Goal: Information Seeking & Learning: Learn about a topic

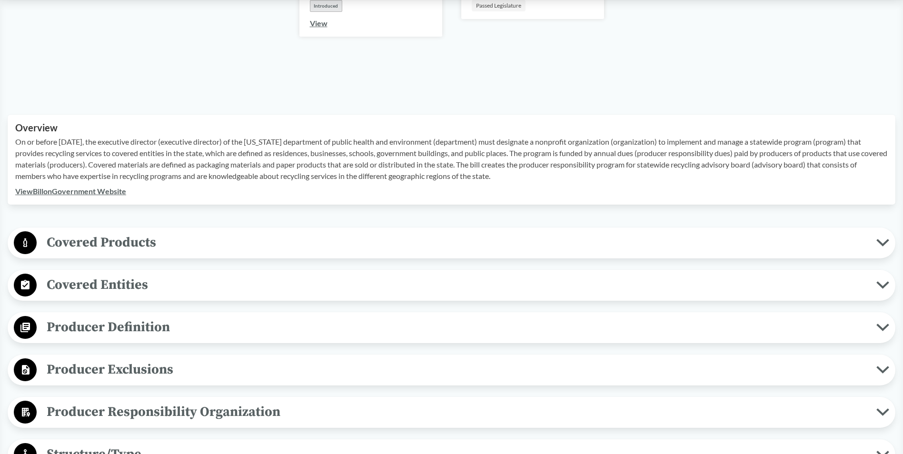
scroll to position [286, 0]
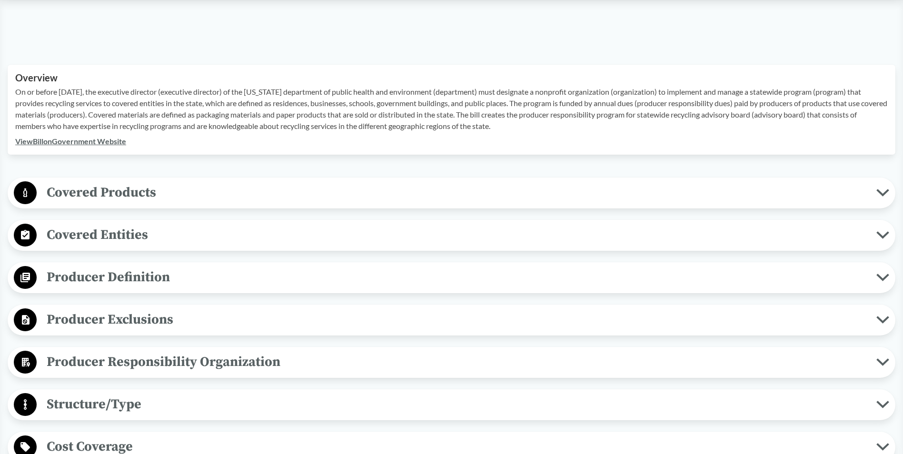
click at [145, 200] on span "Covered Products" at bounding box center [457, 192] width 840 height 21
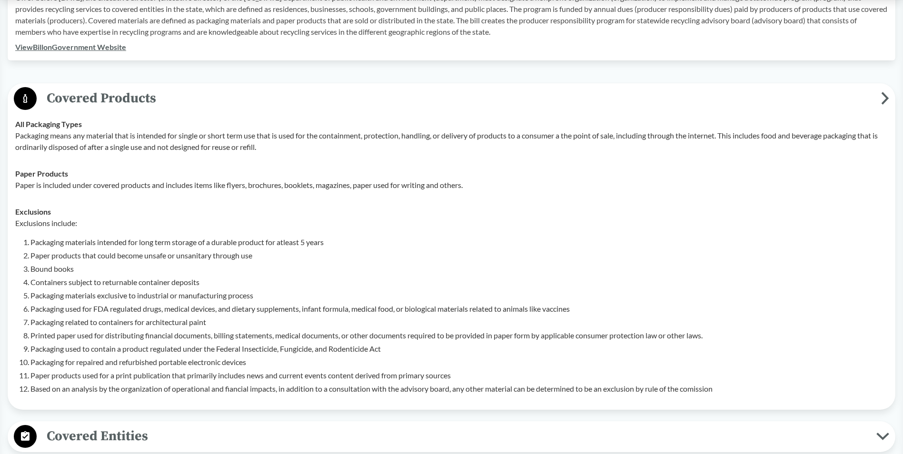
scroll to position [381, 0]
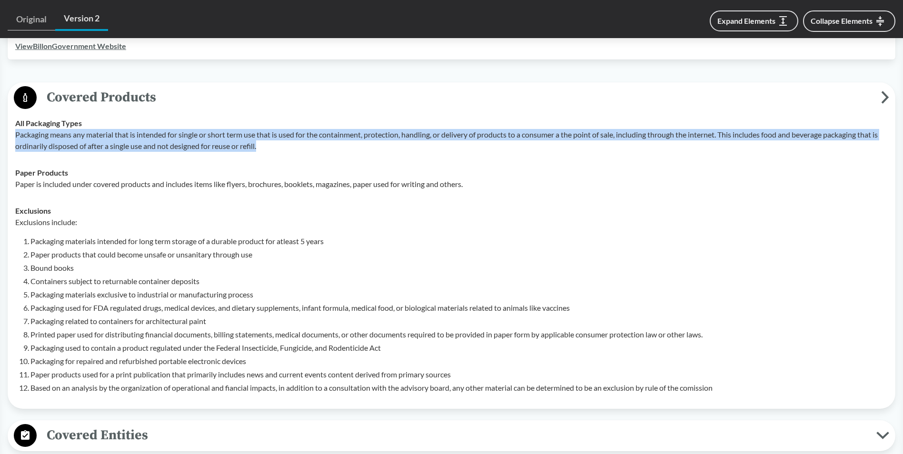
copy p "Packaging means any material that is intended for single or short term use that…"
drag, startPoint x: 15, startPoint y: 136, endPoint x: 294, endPoint y: 148, distance: 279.8
click at [294, 148] on td "All Packaging Types Packaging means any material that is intended for single or…" at bounding box center [451, 135] width 881 height 50
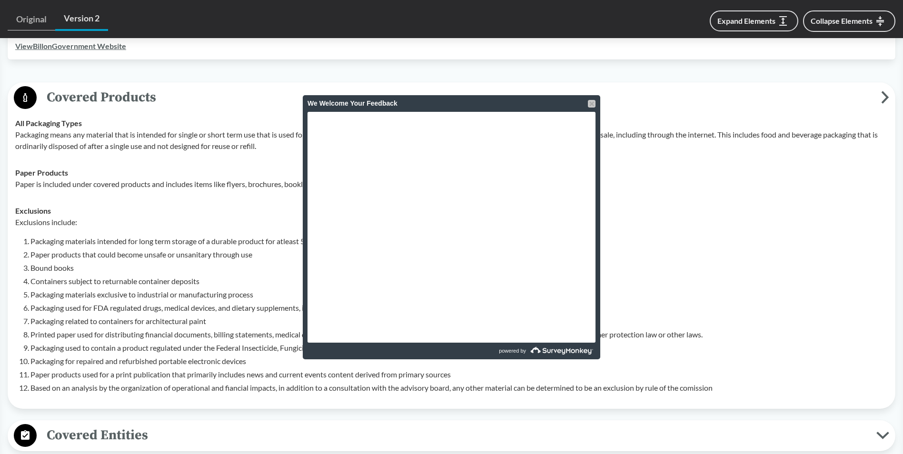
click at [592, 100] on div at bounding box center [592, 104] width 8 height 8
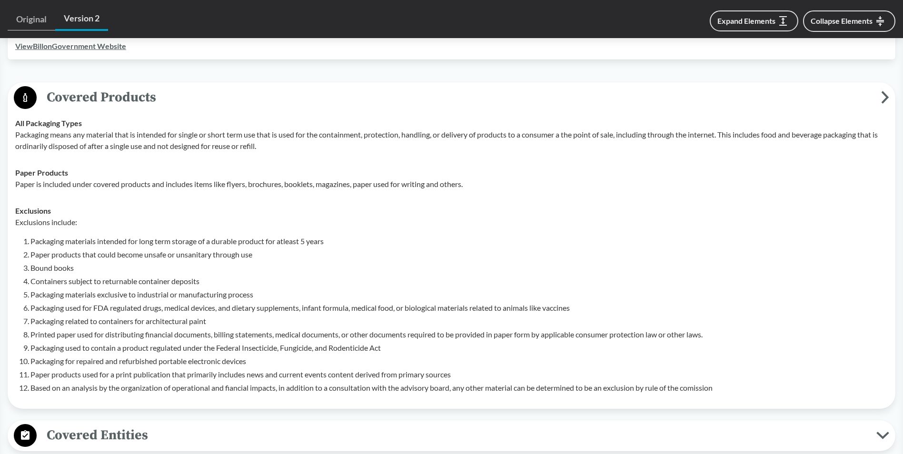
click at [35, 184] on p "Paper is included under covered products and includes items like flyers, brochu…" at bounding box center [451, 184] width 873 height 11
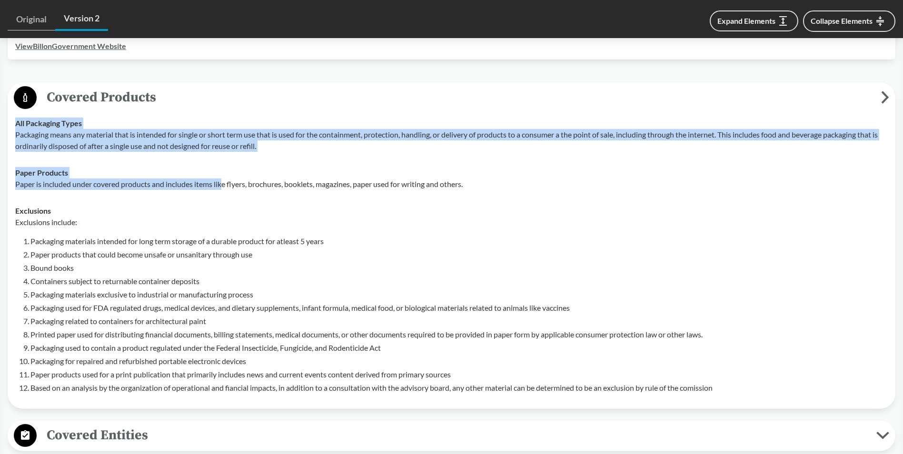
drag, startPoint x: 4, startPoint y: 185, endPoint x: 225, endPoint y: 185, distance: 221.4
click at [225, 185] on div "‹ Back to results Colorado House Bill 22-1355 Rerevised (2022) - ( Passed ) CO …" at bounding box center [451, 409] width 903 height 1439
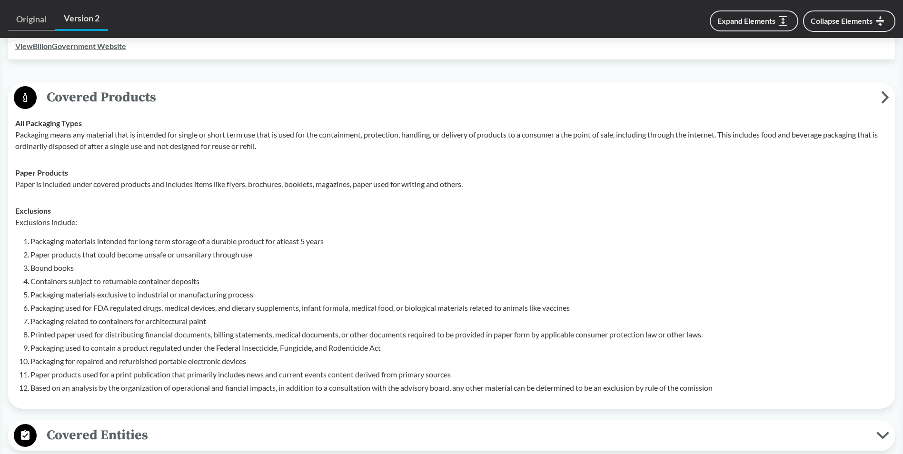
drag, startPoint x: 225, startPoint y: 185, endPoint x: 243, endPoint y: 188, distance: 18.3
click at [243, 188] on p "Paper is included under covered products and includes items like flyers, brochu…" at bounding box center [451, 184] width 873 height 11
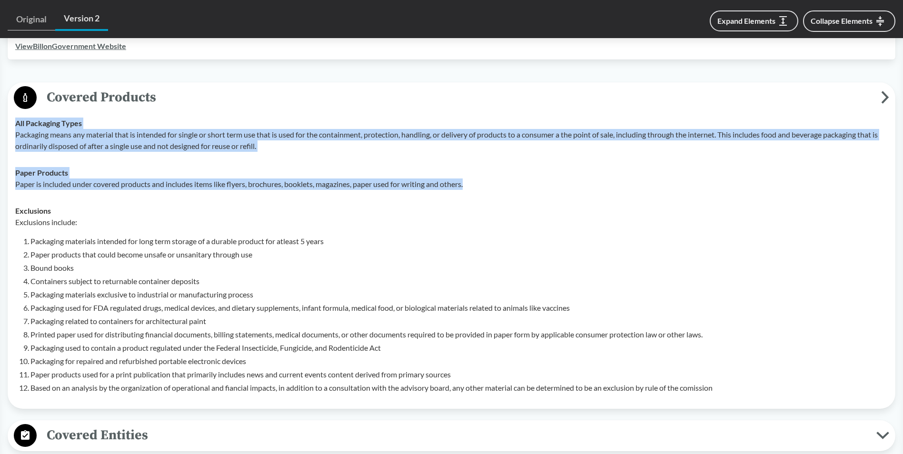
drag, startPoint x: 499, startPoint y: 188, endPoint x: -1, endPoint y: 185, distance: 499.5
click at [45, 192] on td "Paper Products Paper is included under covered products and includes items like…" at bounding box center [451, 179] width 881 height 38
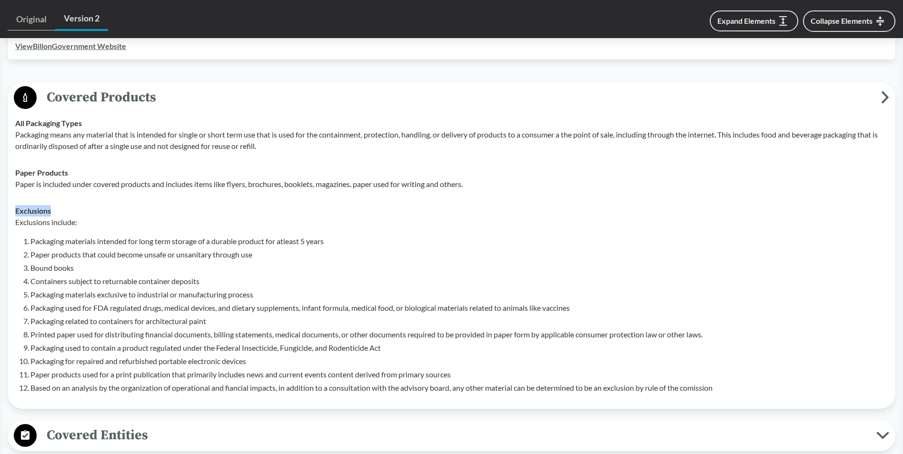
drag, startPoint x: 490, startPoint y: 189, endPoint x: 177, endPoint y: 207, distance: 313.8
click at [177, 207] on tbody "All Packaging Types Packaging means any material that is intended for single or…" at bounding box center [451, 255] width 881 height 291
click at [461, 218] on p "Exclusions include:" at bounding box center [451, 222] width 873 height 11
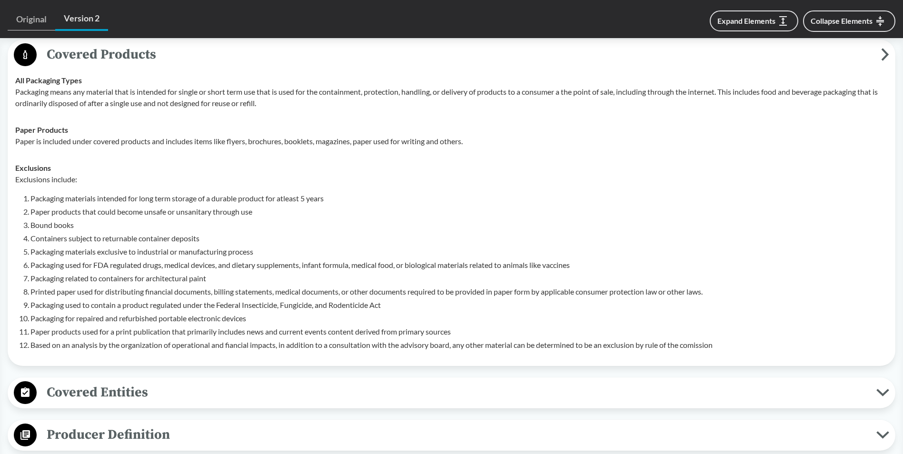
scroll to position [476, 0]
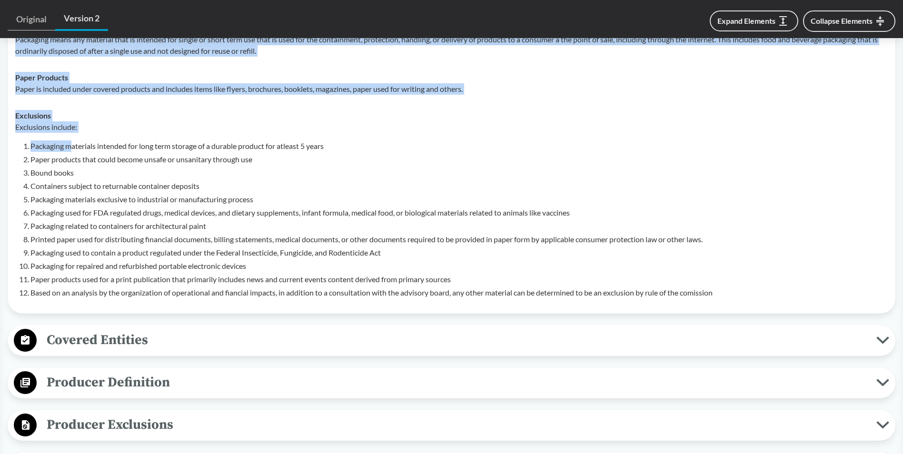
drag, startPoint x: 24, startPoint y: 132, endPoint x: 73, endPoint y: 144, distance: 50.9
click at [73, 144] on div "‹ Back to results Colorado House Bill 22-1355 Rerevised (2022) - ( Passed ) CO …" at bounding box center [451, 314] width 903 height 1439
drag, startPoint x: 73, startPoint y: 144, endPoint x: 50, endPoint y: 146, distance: 23.9
click at [55, 146] on li "Packaging materials intended for long term storage of a durable product for atl…" at bounding box center [459, 145] width 858 height 11
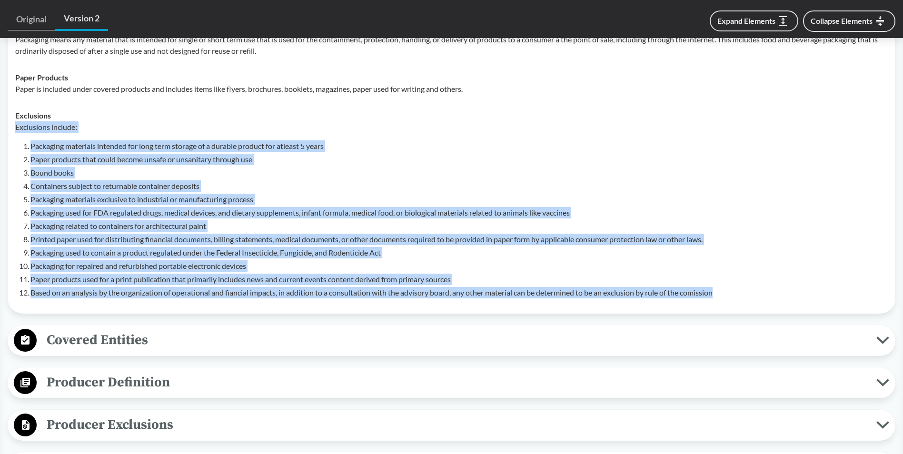
drag, startPoint x: 33, startPoint y: 137, endPoint x: 740, endPoint y: 303, distance: 726.9
click at [740, 303] on td "Exclusions Exclusions include: Packaging materials intended for long term stora…" at bounding box center [451, 204] width 881 height 204
copy div "Exclusions include: Packaging materials intended for long term storage of a dur…"
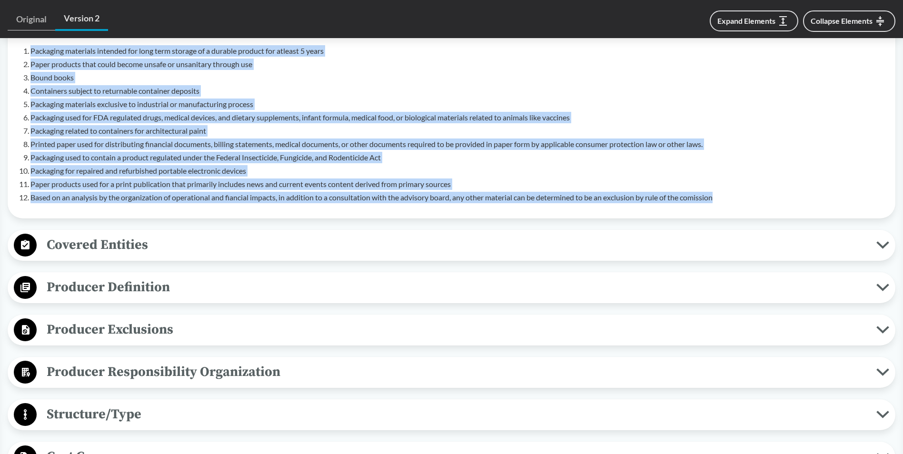
click at [117, 241] on span "Covered Entities" at bounding box center [457, 244] width 840 height 21
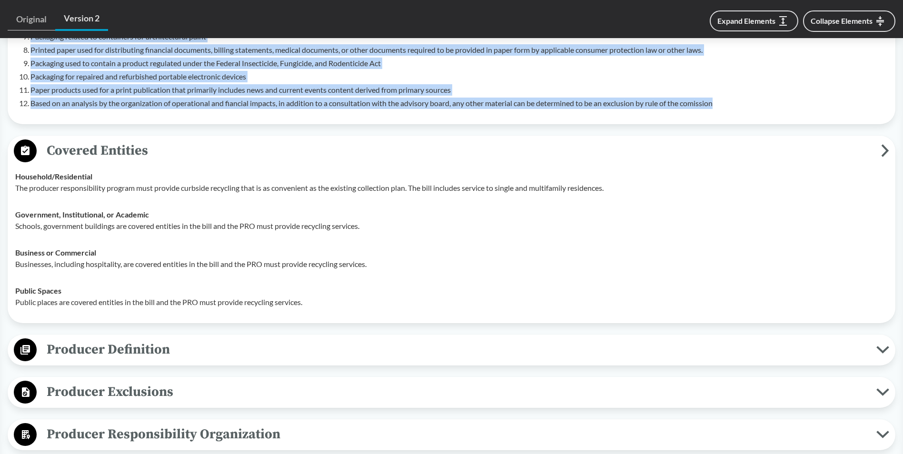
scroll to position [667, 0]
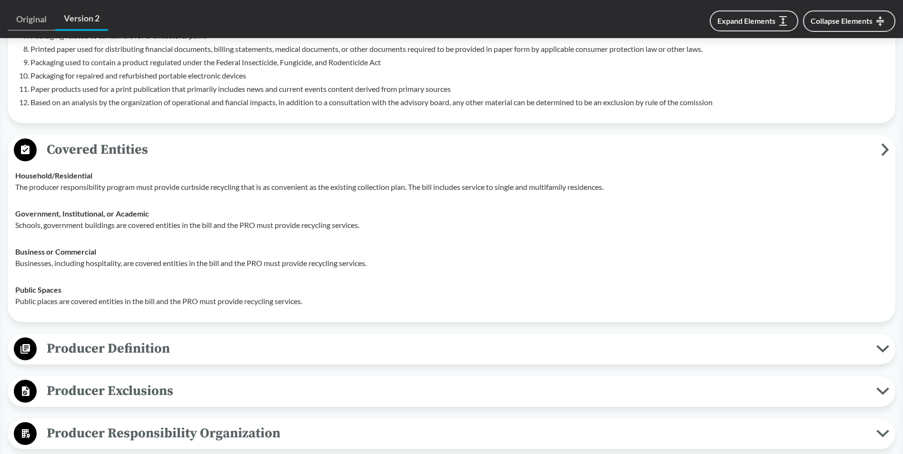
click at [165, 186] on p "The producer responsibility program must provide curbside recycling that is as …" at bounding box center [451, 186] width 873 height 11
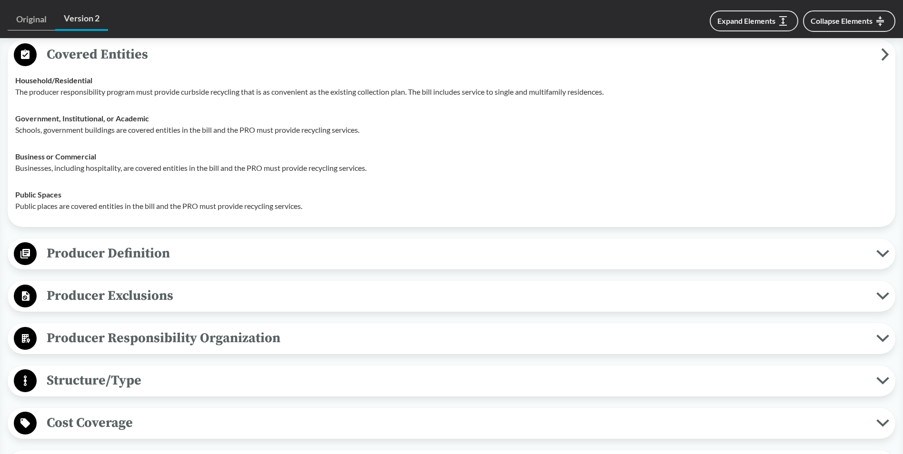
drag, startPoint x: 150, startPoint y: 259, endPoint x: 156, endPoint y: 257, distance: 6.5
click at [150, 259] on span "Producer Definition" at bounding box center [457, 253] width 840 height 21
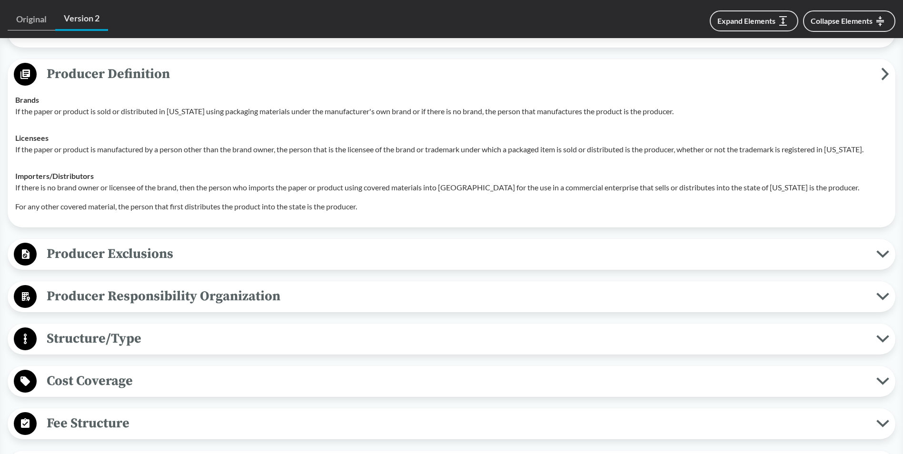
scroll to position [952, 0]
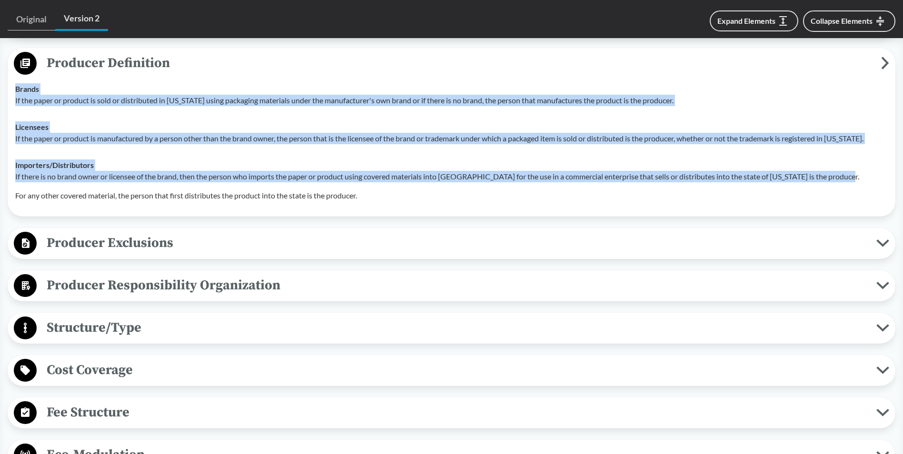
drag, startPoint x: 16, startPoint y: 88, endPoint x: 857, endPoint y: 177, distance: 845.6
click at [857, 177] on tbody "Brands If the paper or product is sold or distributed in Colorado using packagi…" at bounding box center [451, 142] width 881 height 133
copy tbody "Brands If the paper or product is sold or distributed in Colorado using packagi…"
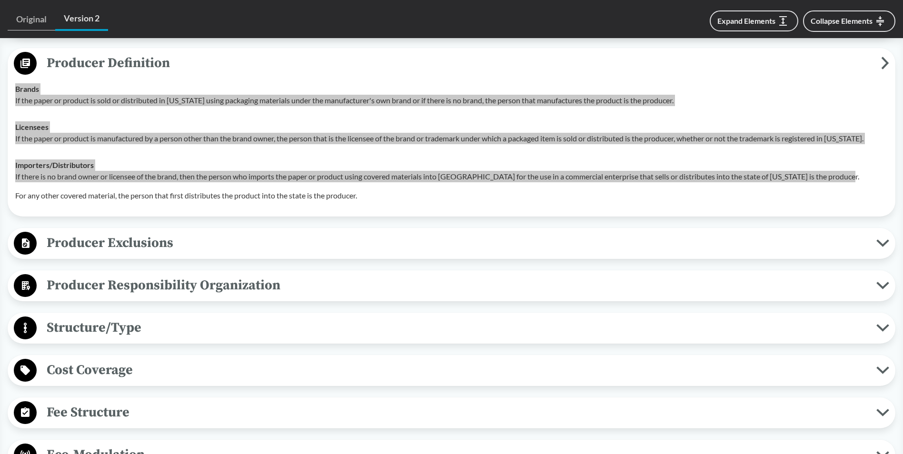
scroll to position [1048, 0]
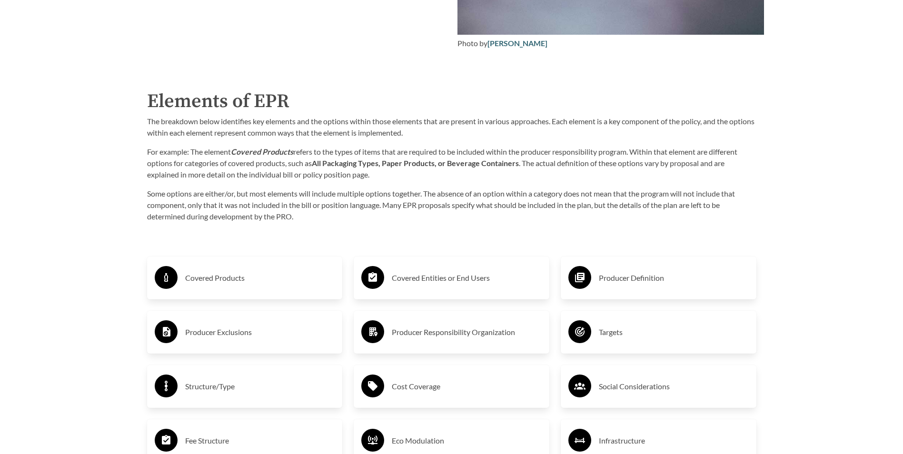
scroll to position [1619, 0]
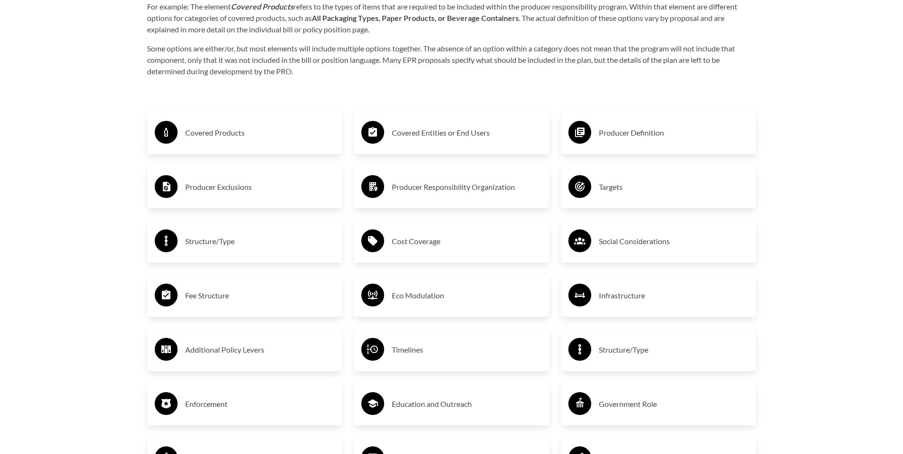
click at [602, 133] on h3 "Producer Definition" at bounding box center [674, 132] width 150 height 15
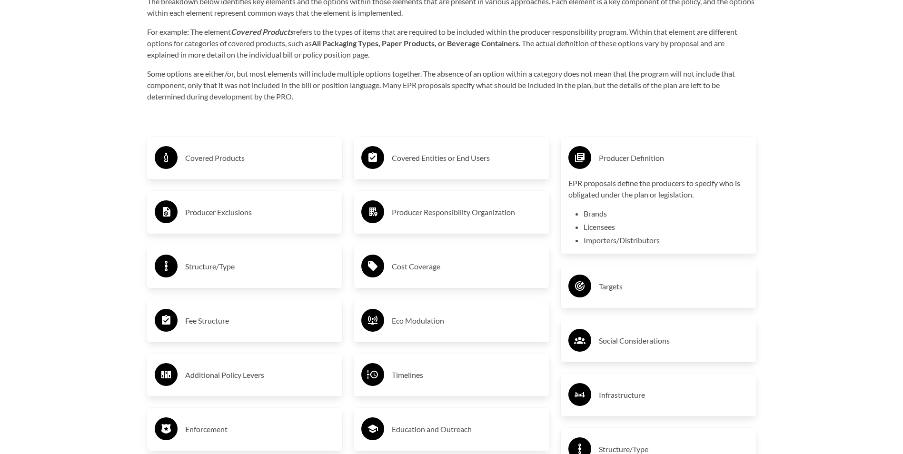
scroll to position [1571, 0]
